Goal: Find specific page/section: Find specific page/section

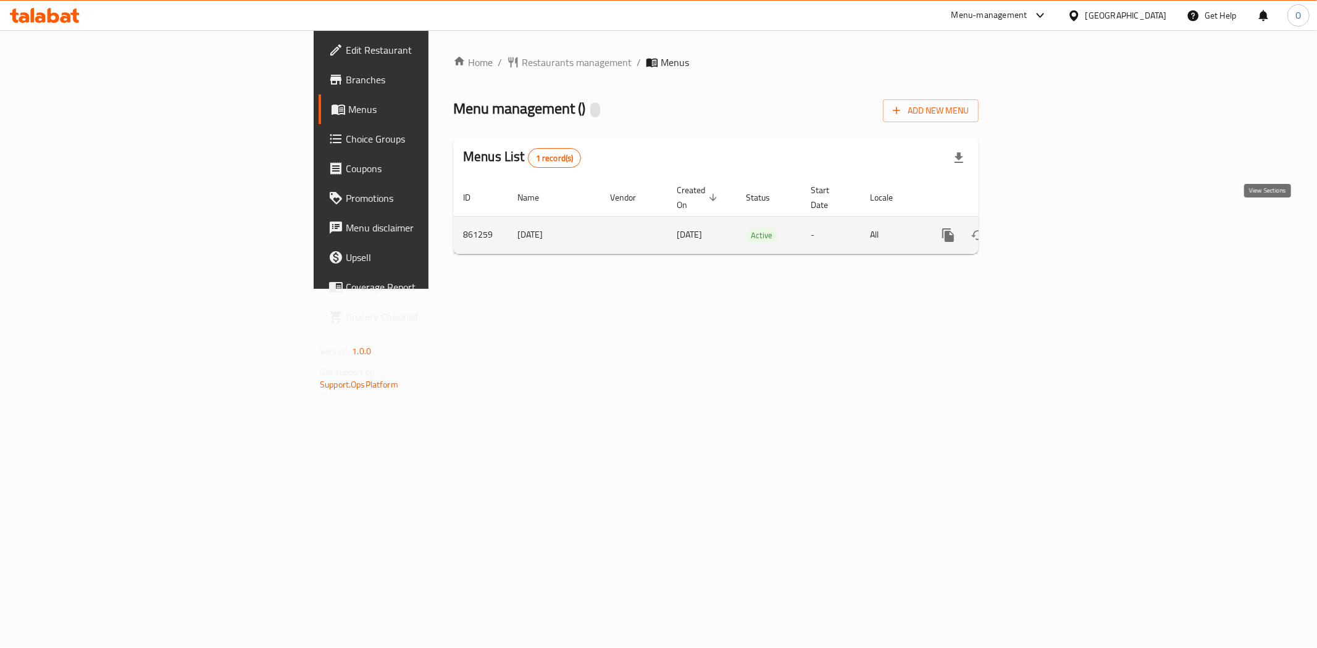
click at [1045, 228] on icon "enhanced table" at bounding box center [1037, 235] width 15 height 15
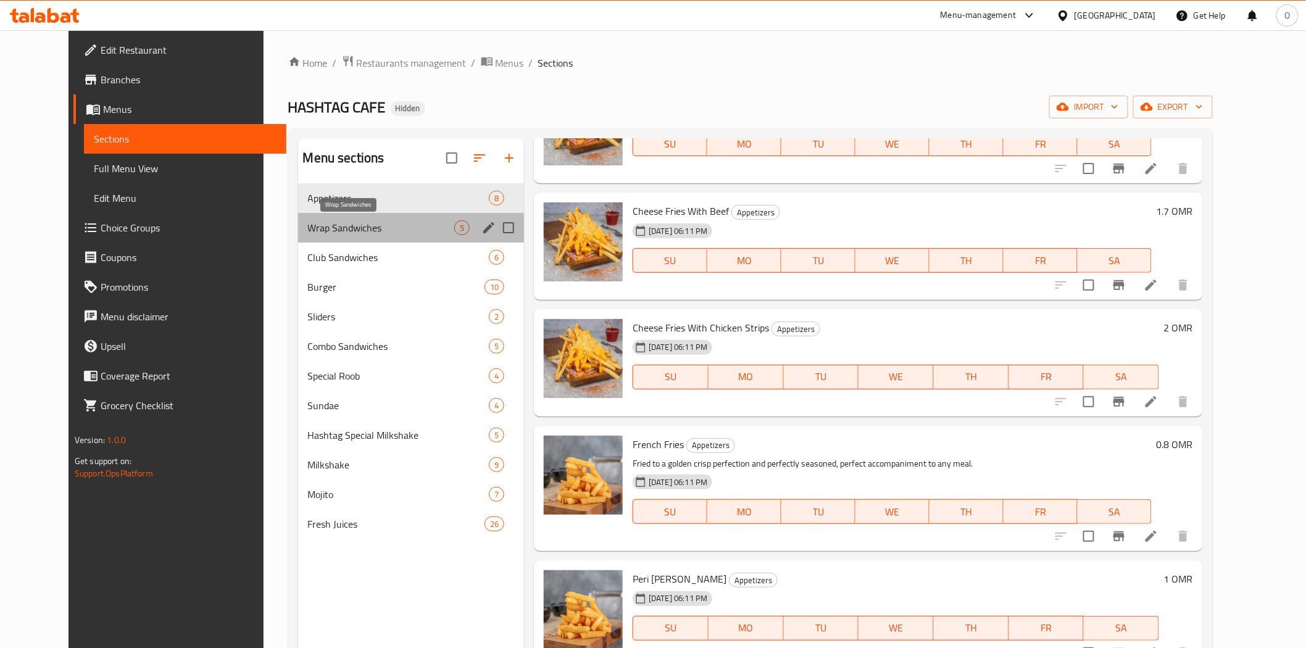
click at [379, 220] on span "Wrap Sandwiches" at bounding box center [381, 227] width 146 height 15
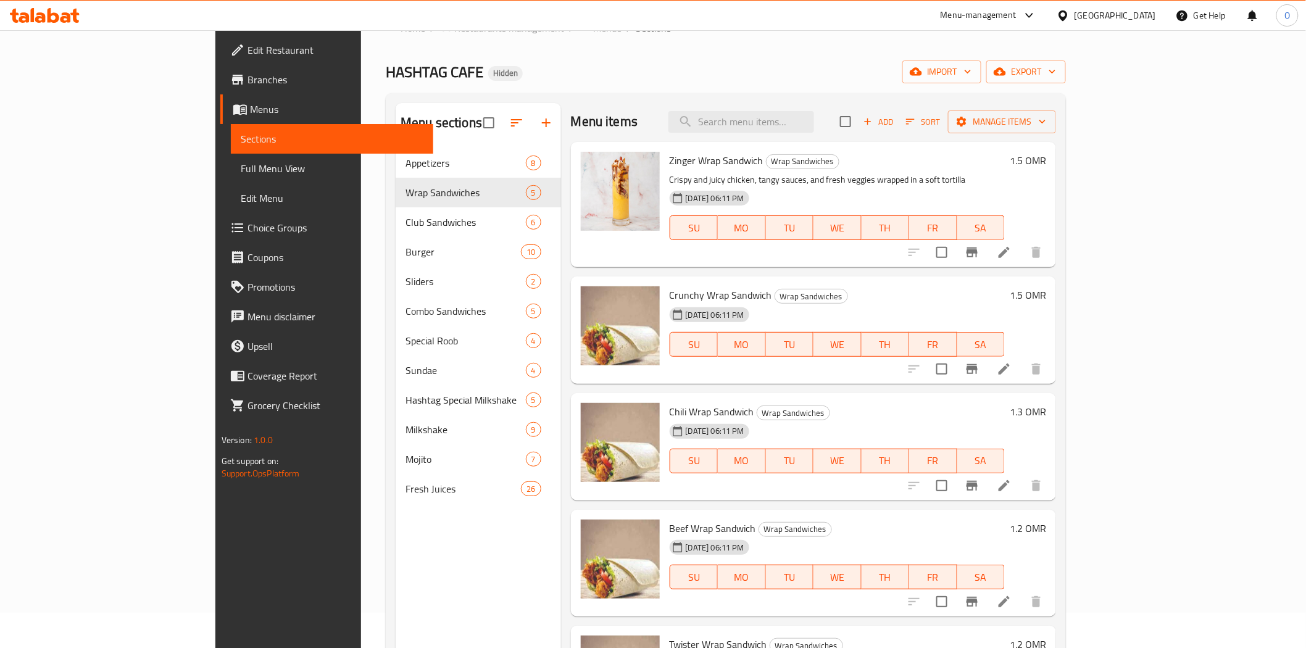
scroll to position [173, 0]
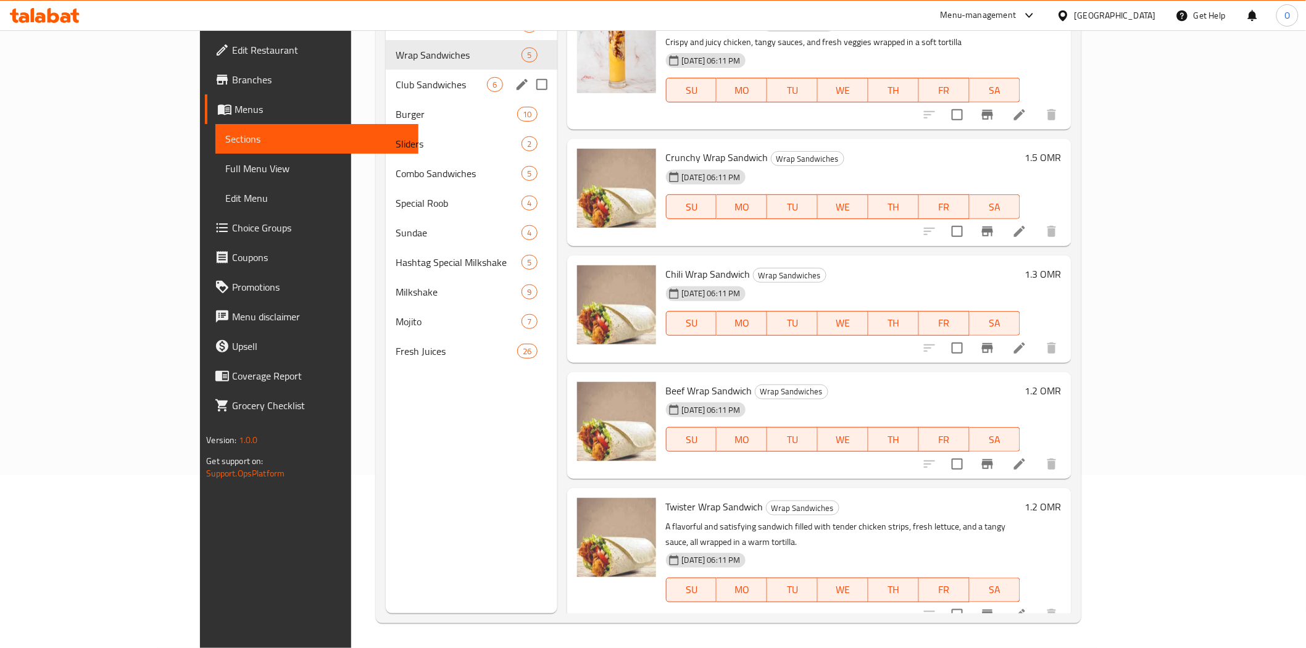
click at [386, 75] on div "Club Sandwiches 6" at bounding box center [472, 85] width 172 height 30
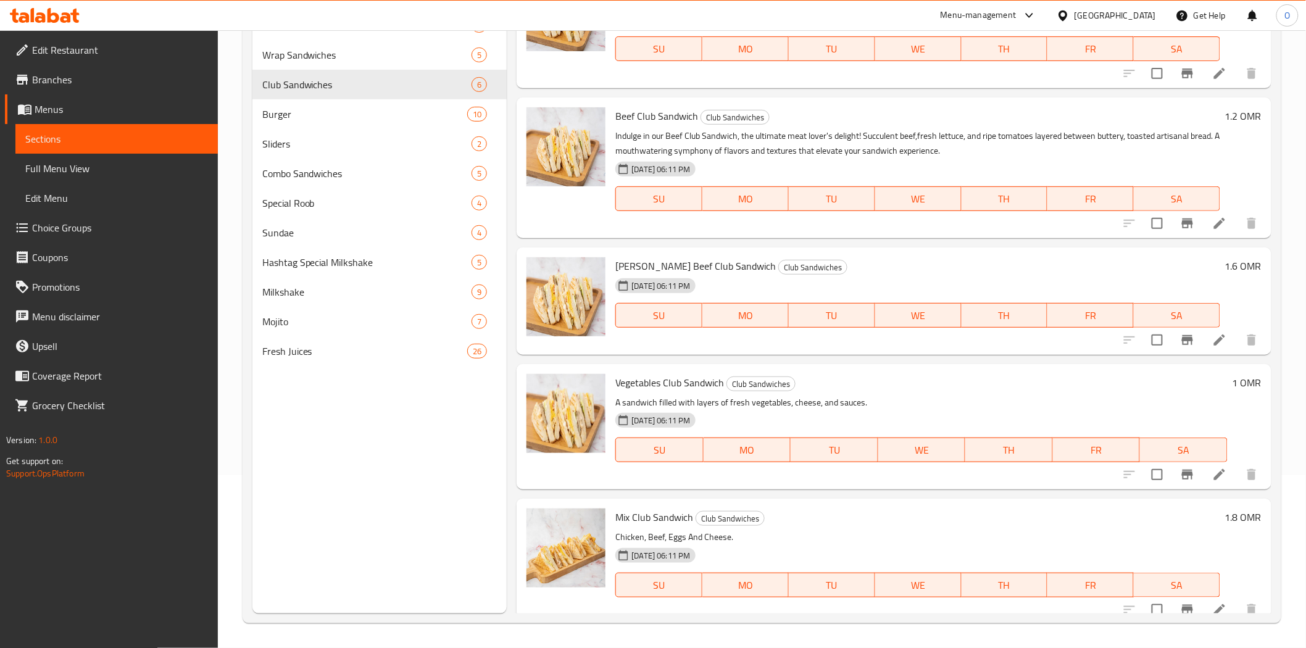
scroll to position [170, 0]
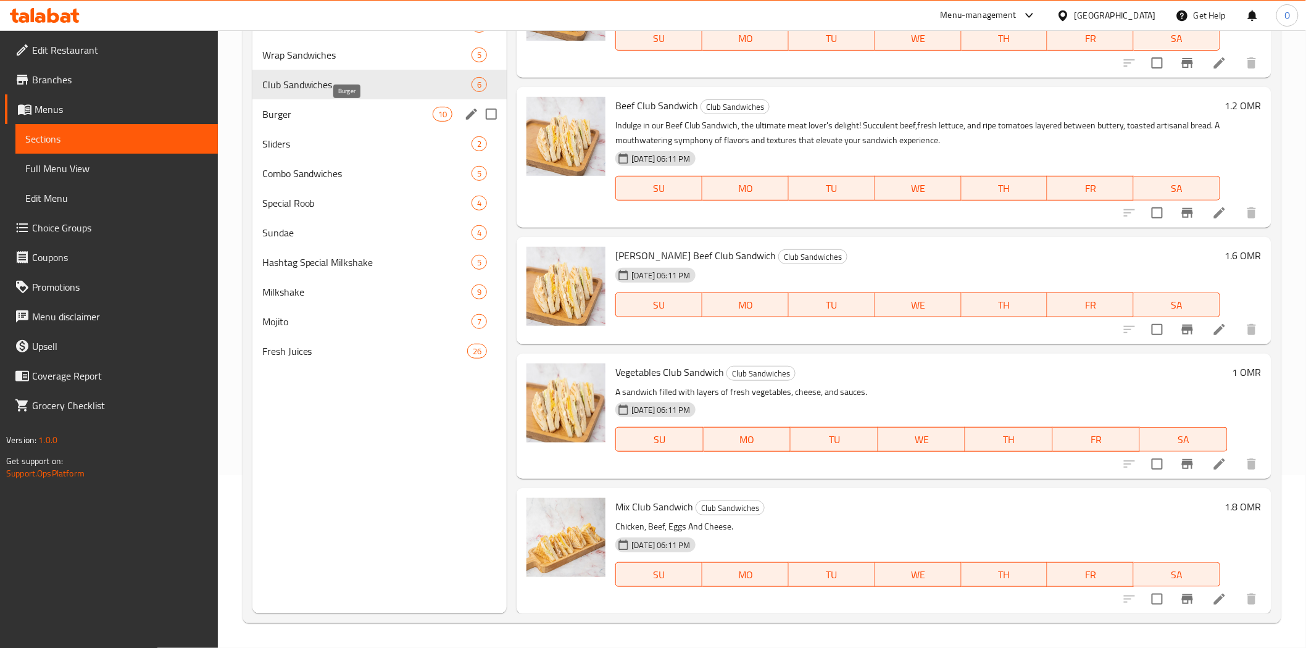
click at [340, 117] on span "Burger" at bounding box center [347, 114] width 171 height 15
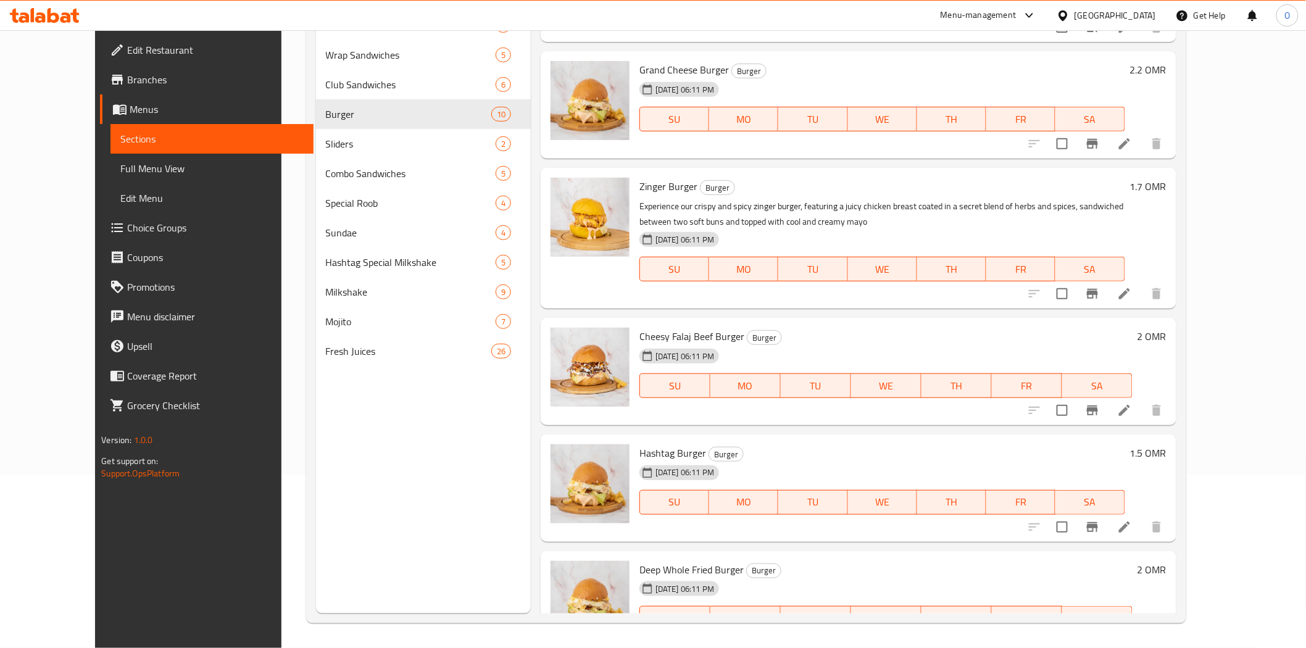
scroll to position [635, 0]
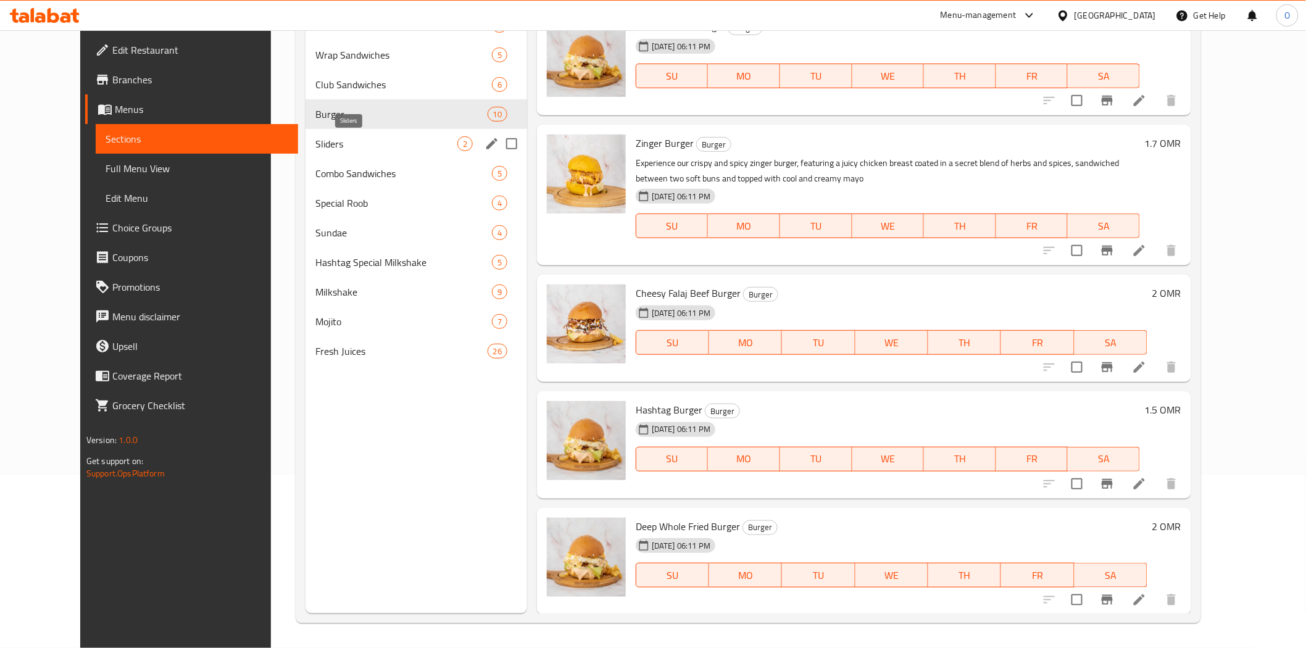
click at [315, 138] on span "Sliders" at bounding box center [386, 143] width 142 height 15
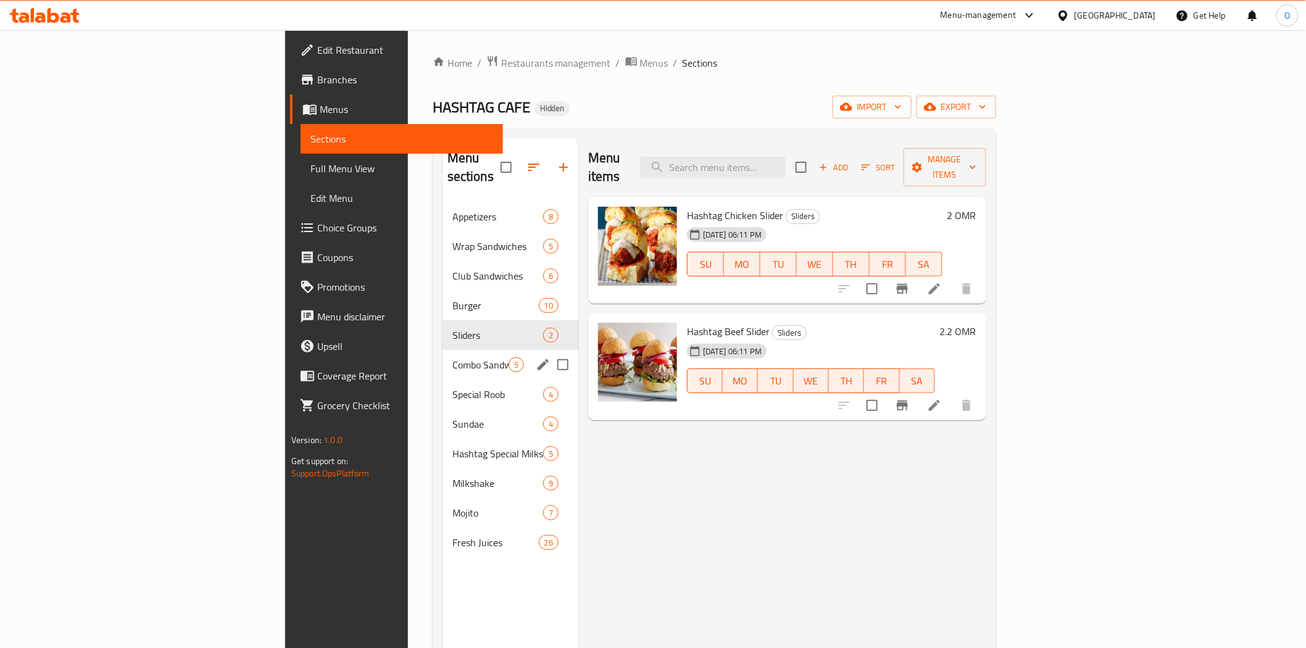
click at [453, 357] on span "Combo Sandwiches" at bounding box center [481, 364] width 56 height 15
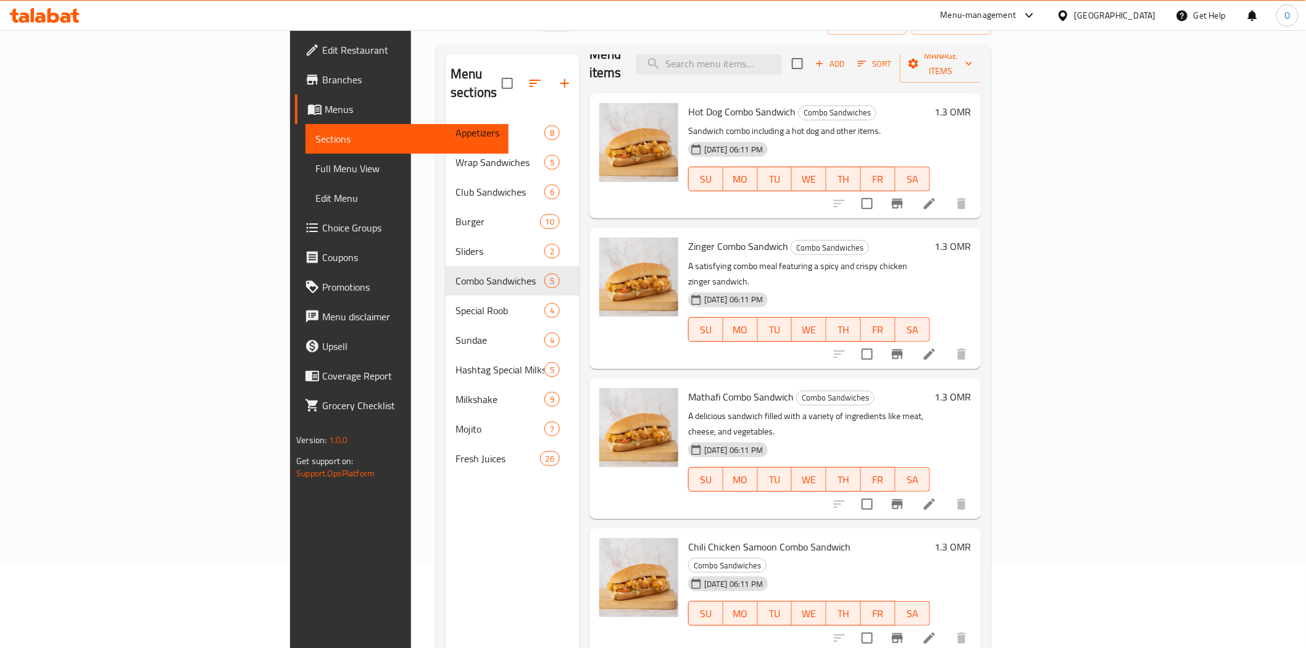
scroll to position [173, 0]
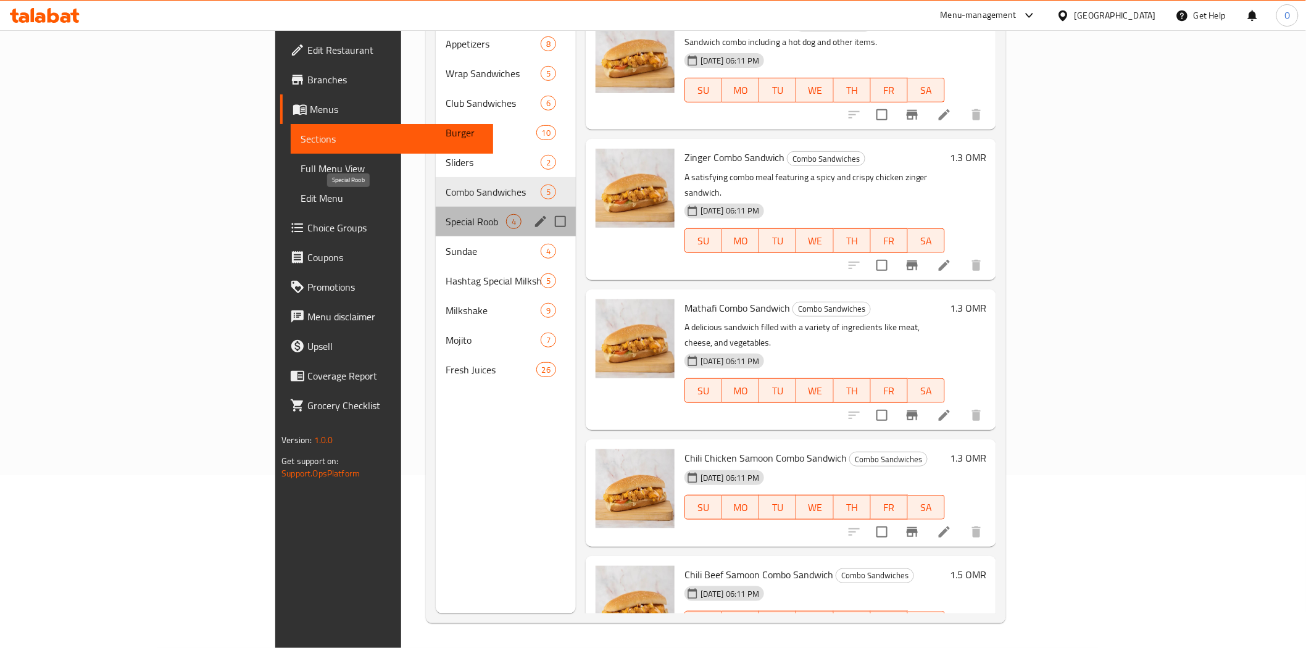
click at [446, 214] on span "Special Roob" at bounding box center [476, 221] width 60 height 15
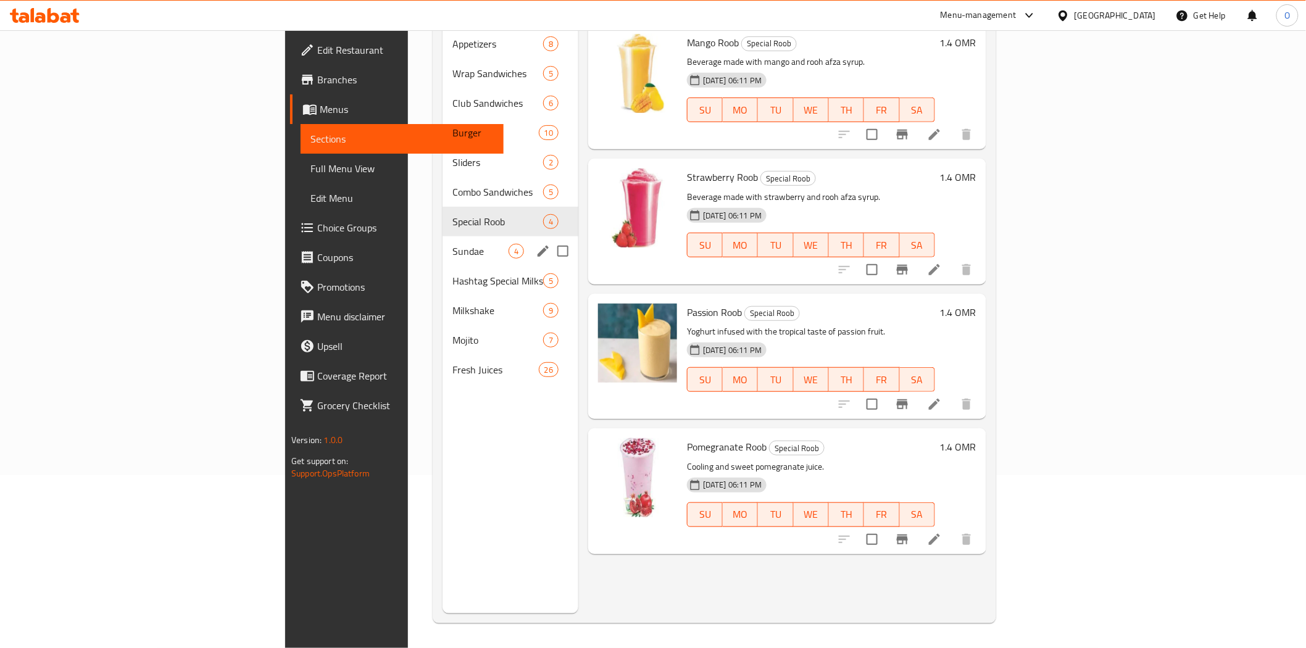
click at [453, 244] on span "Sundae" at bounding box center [481, 251] width 56 height 15
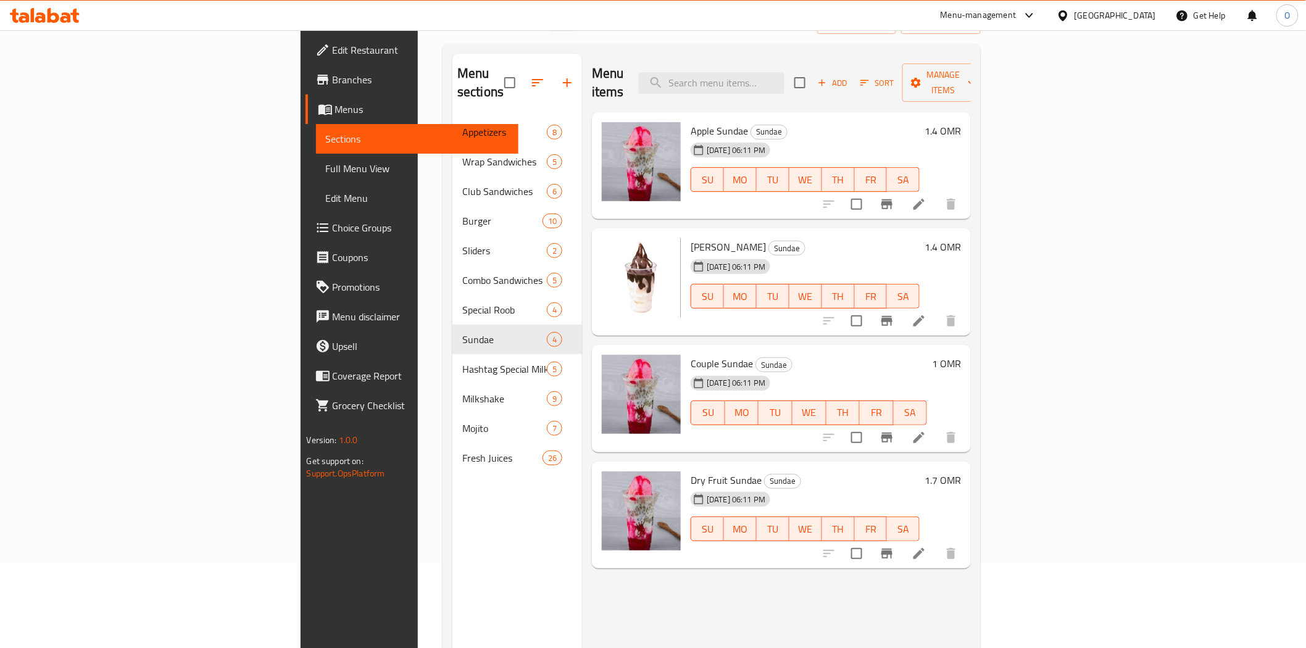
scroll to position [173, 0]
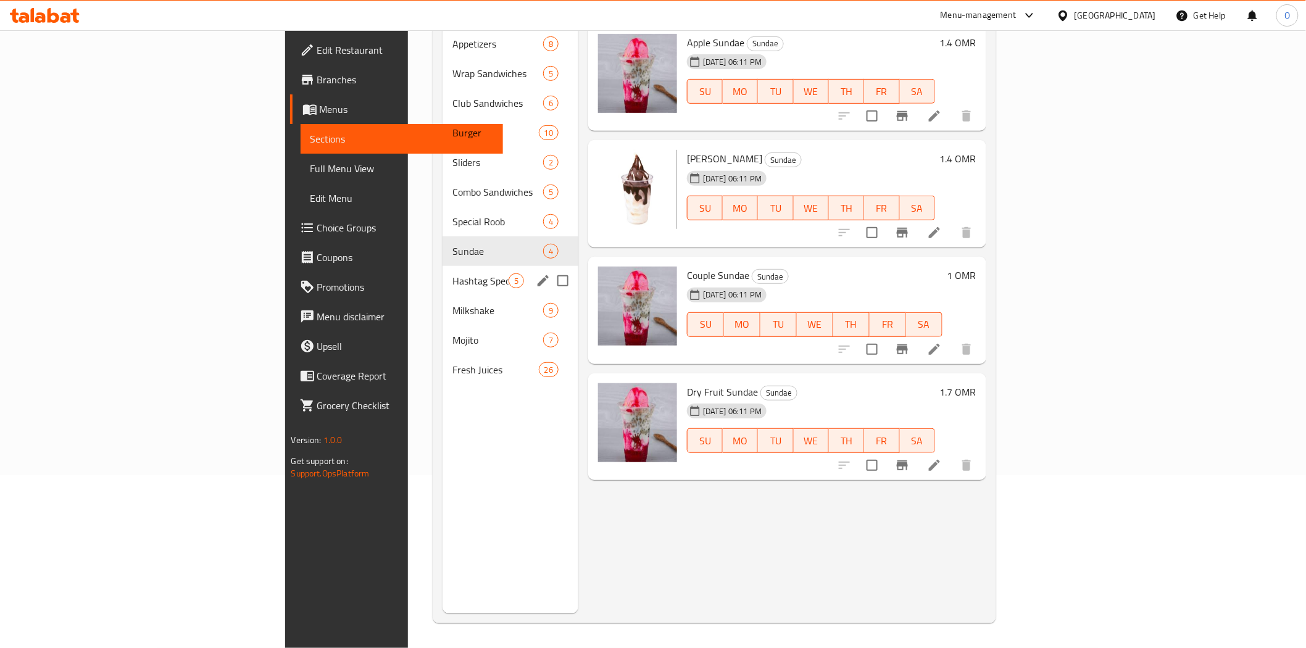
click at [453, 273] on span "Hashtag Special Milkshake" at bounding box center [481, 280] width 56 height 15
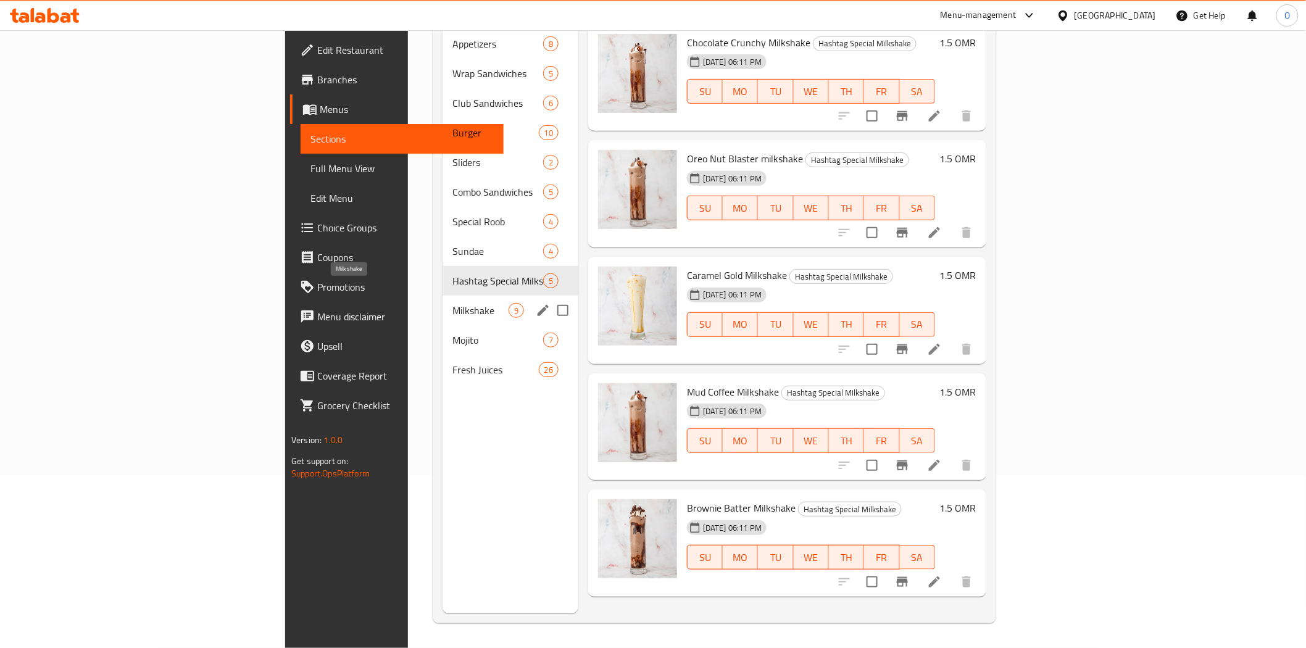
click at [453, 303] on span "Milkshake" at bounding box center [481, 310] width 56 height 15
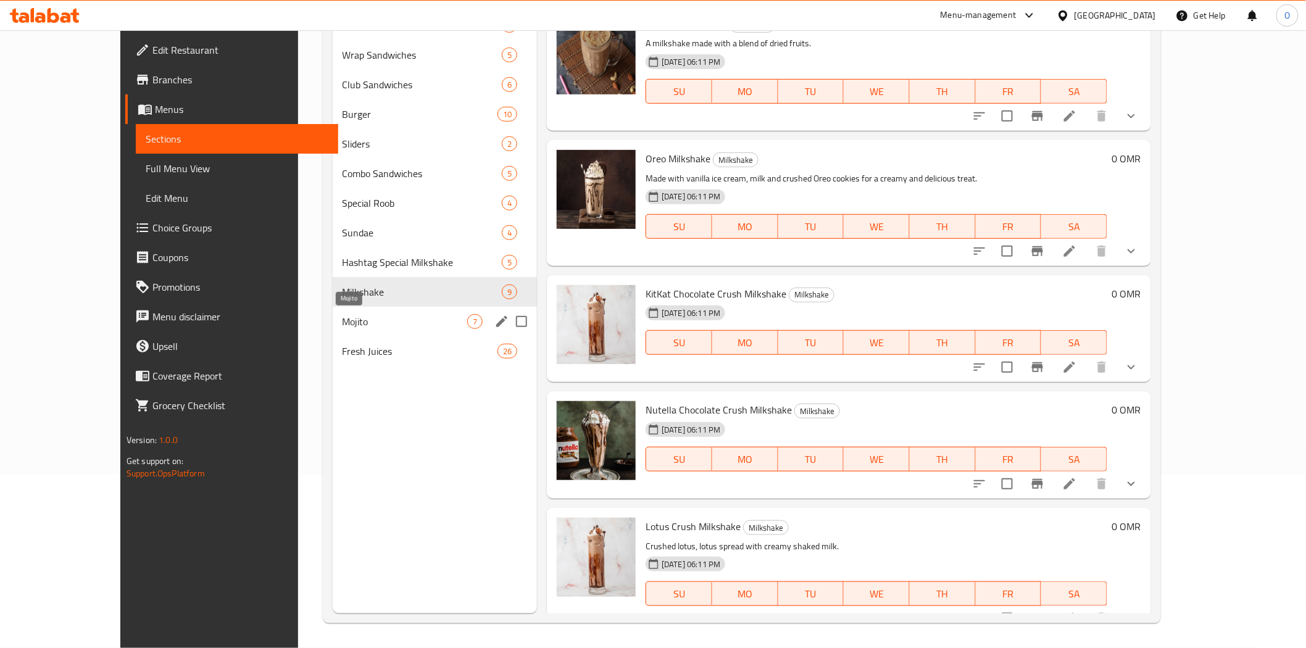
click at [337, 330] on div "Mojito 7" at bounding box center [435, 322] width 205 height 30
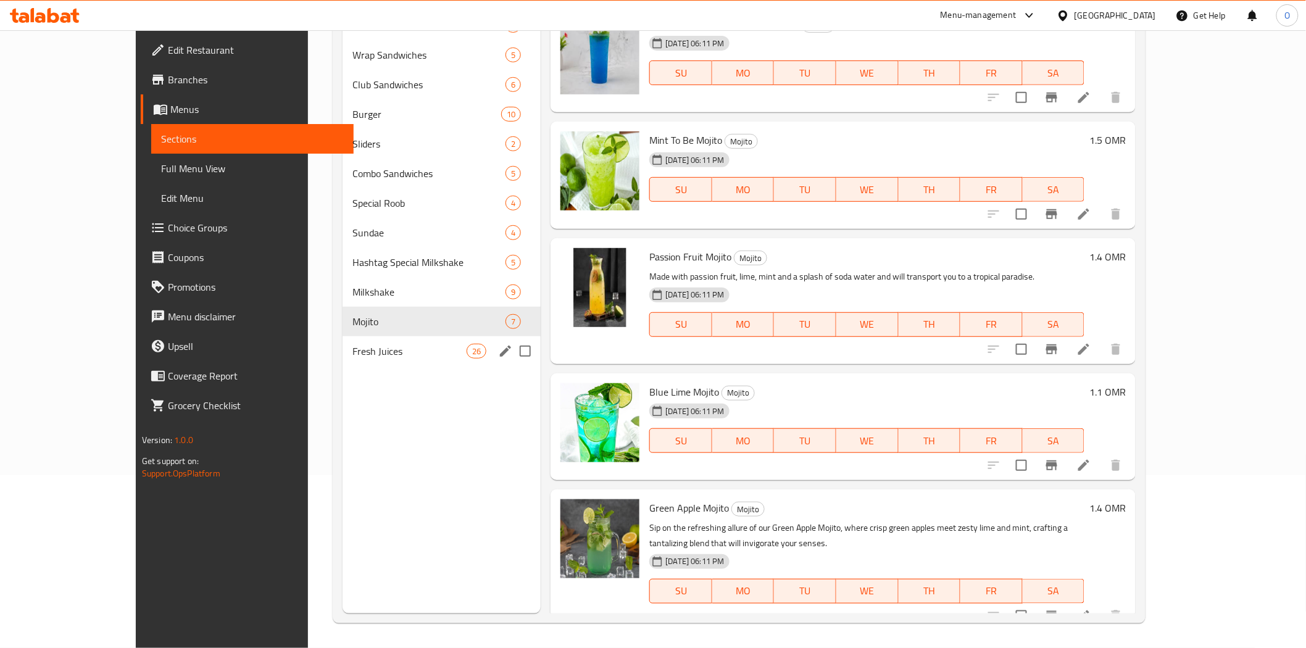
click at [356, 361] on div "Fresh Juices 26" at bounding box center [442, 351] width 198 height 30
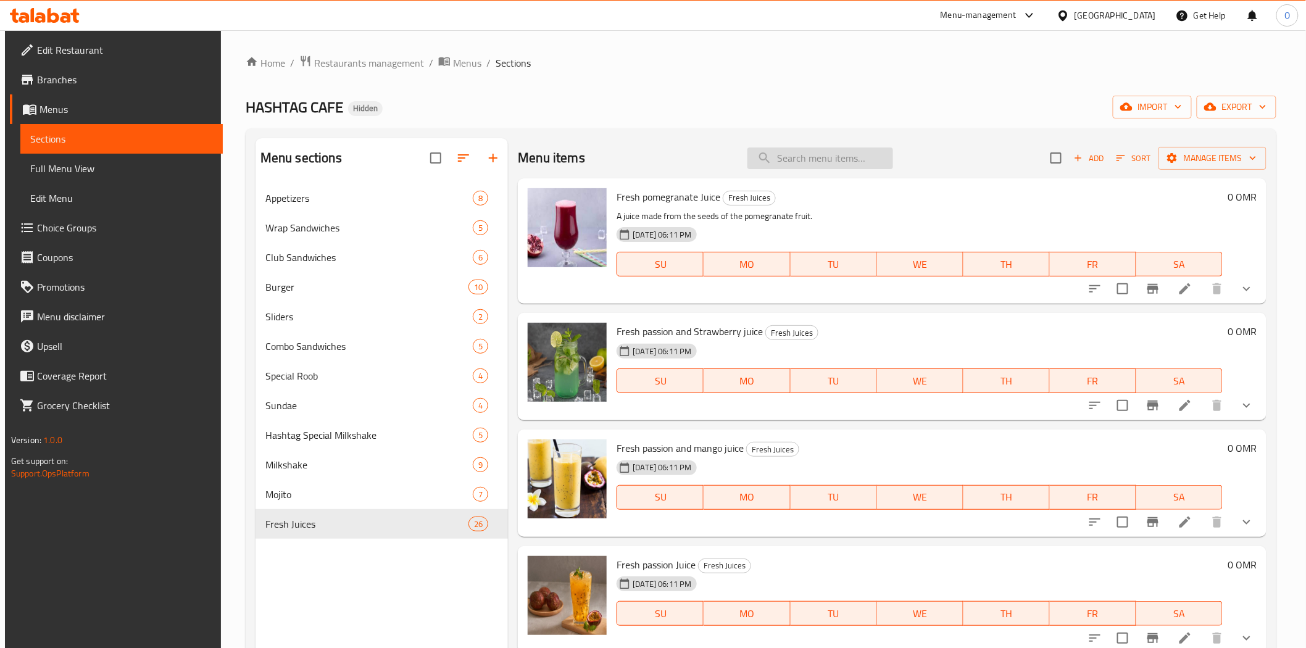
click at [779, 152] on input "search" at bounding box center [821, 159] width 146 height 22
paste input "CHICKEN BIRIYANI HALF"
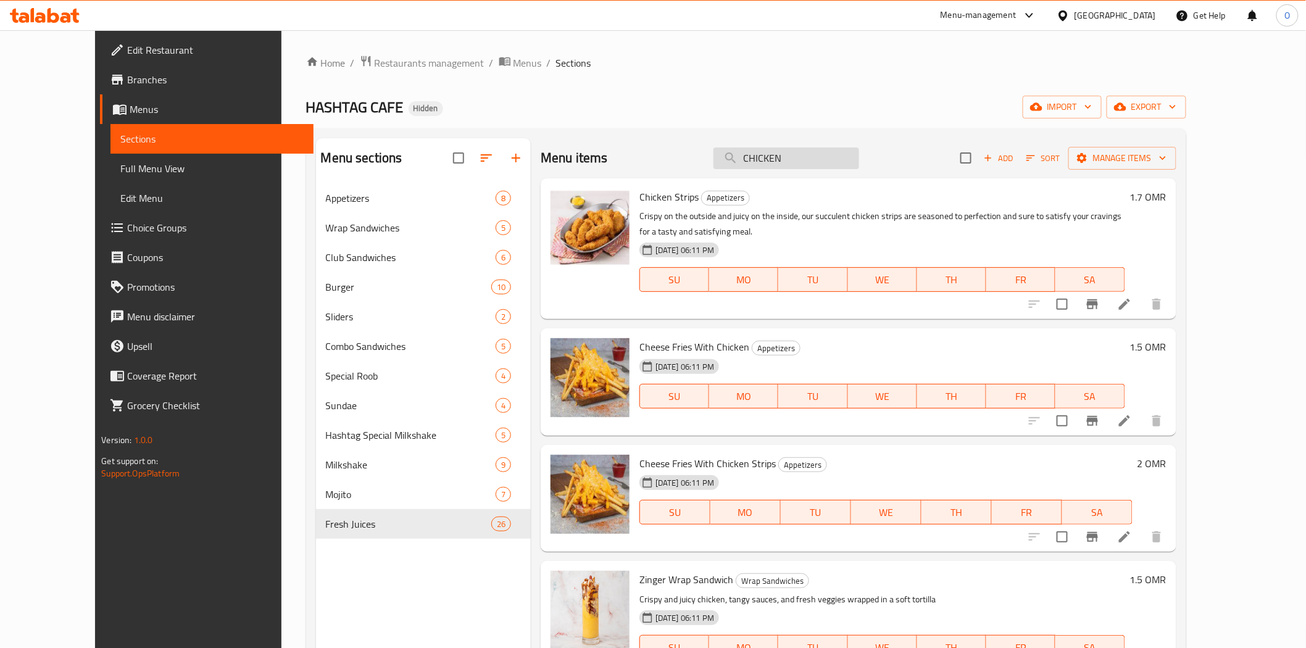
click at [790, 153] on input "CHICKEN" at bounding box center [787, 159] width 146 height 22
click at [790, 152] on input "CHICKEN" at bounding box center [787, 159] width 146 height 22
paste input "NOODLES"
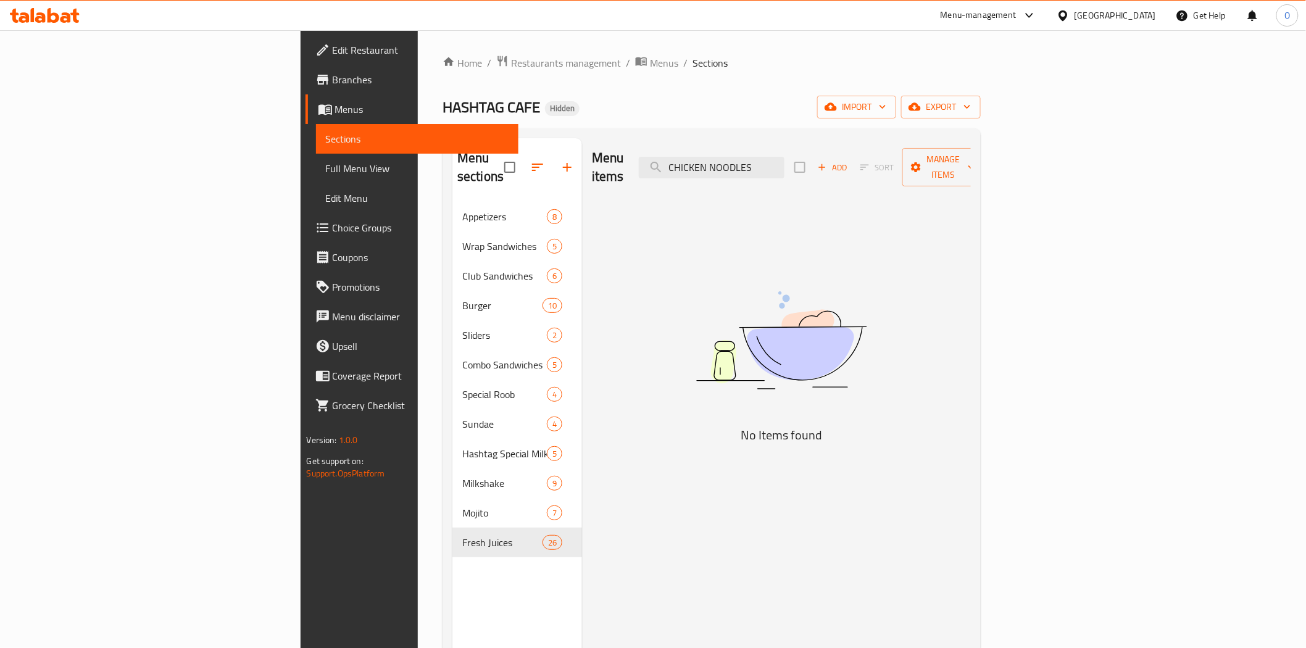
type input "CHICKEN NOODLES"
click at [1075, 19] on div at bounding box center [1066, 16] width 18 height 14
click at [1004, 328] on div "[GEOGRAPHIC_DATA]" at bounding box center [1022, 324] width 81 height 14
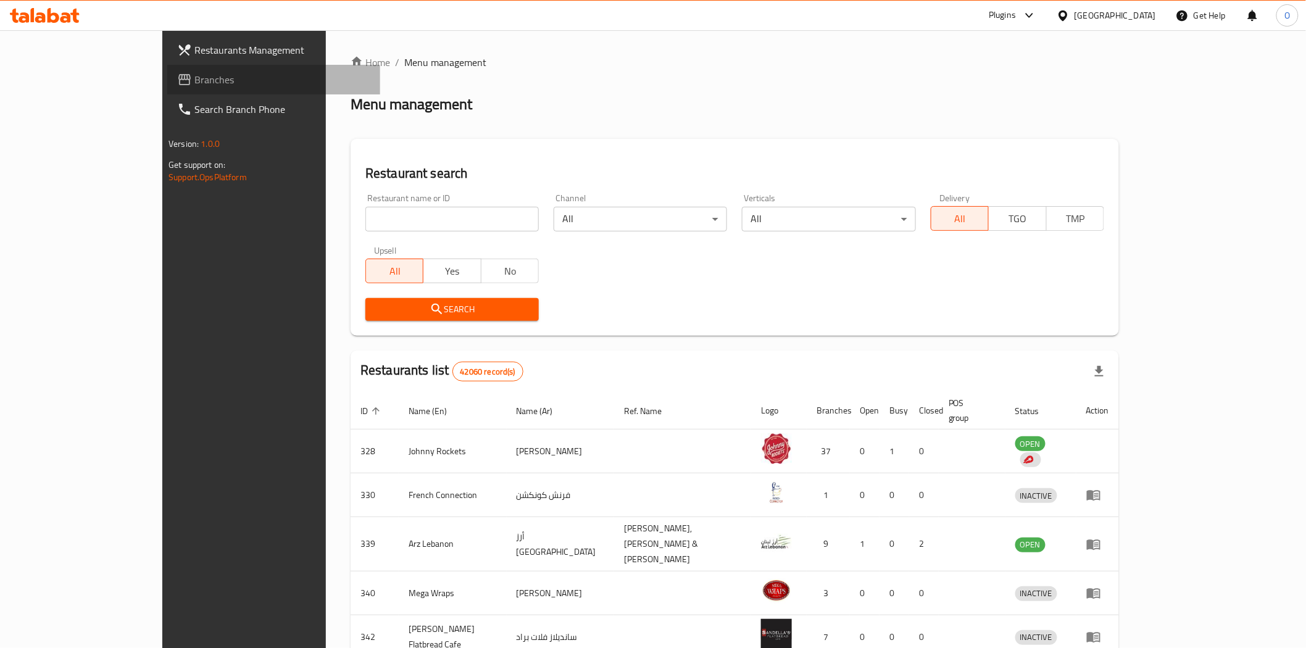
click at [194, 77] on span "Branches" at bounding box center [282, 79] width 176 height 15
